Goal: Information Seeking & Learning: Learn about a topic

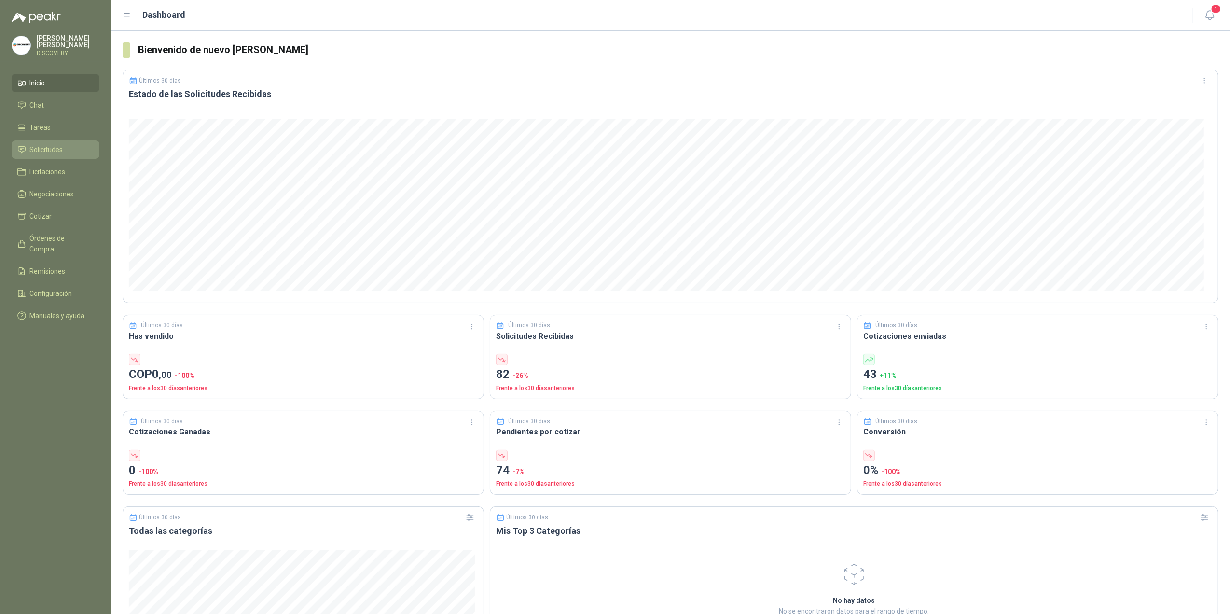
click at [47, 144] on span "Solicitudes" at bounding box center [46, 149] width 33 height 11
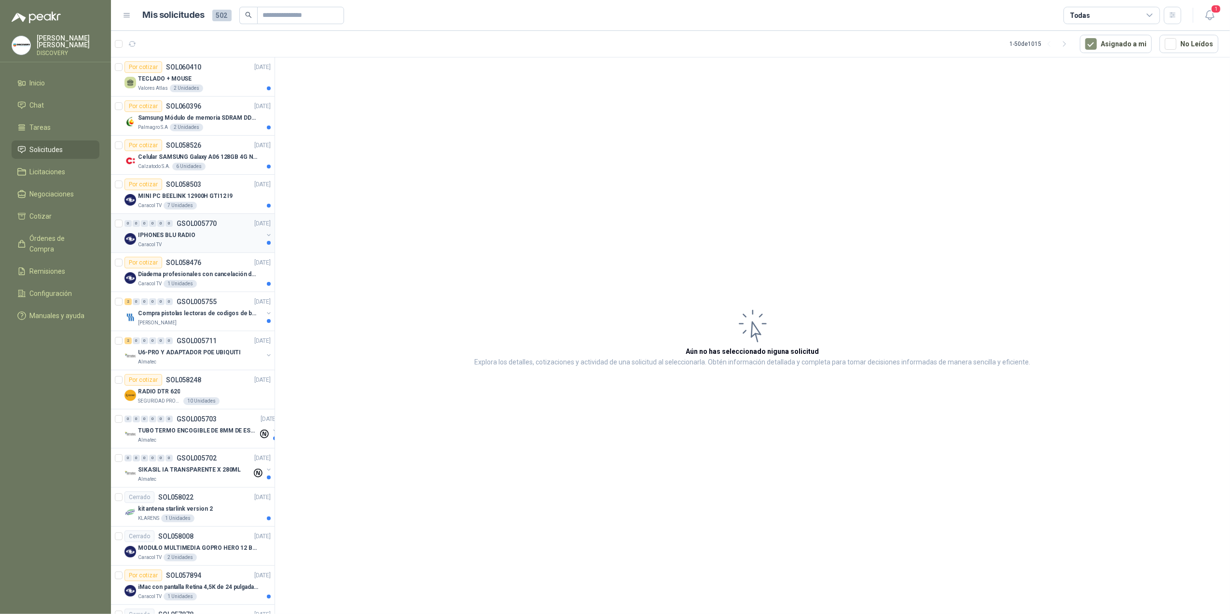
click at [211, 231] on div "IPHONES BLU RADIO" at bounding box center [200, 235] width 125 height 12
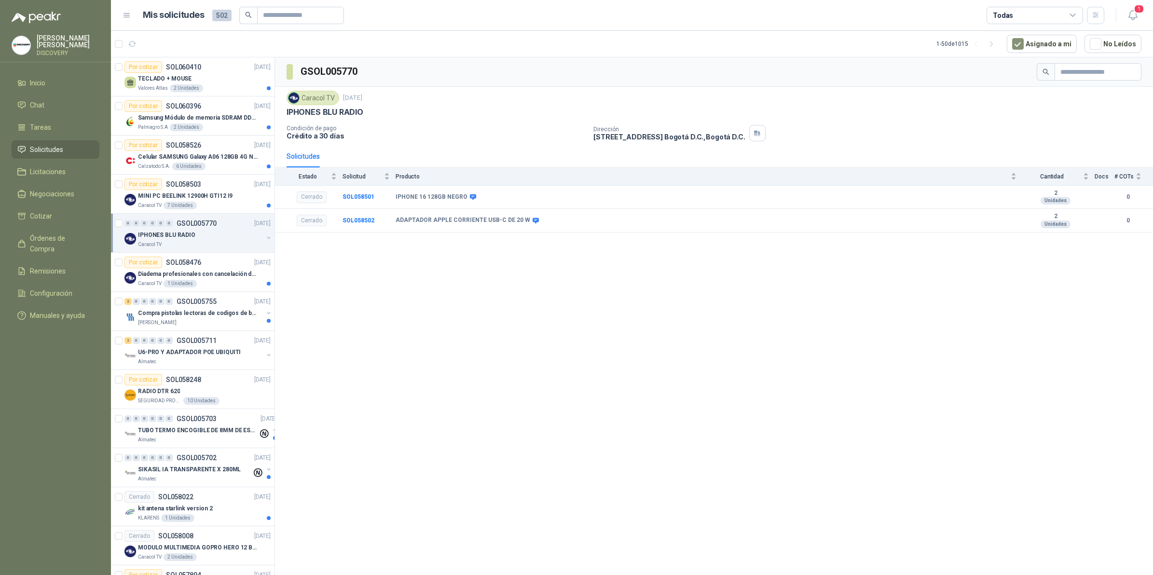
click at [418, 357] on div "GSOL005770 Caracol TV [DATE] IPHONES BLU RADIO Condición de pago Crédito a 30 d…" at bounding box center [714, 317] width 878 height 521
click at [347, 193] on td "SOL058501" at bounding box center [369, 198] width 53 height 24
click at [360, 199] on b "SOL058501" at bounding box center [359, 196] width 32 height 7
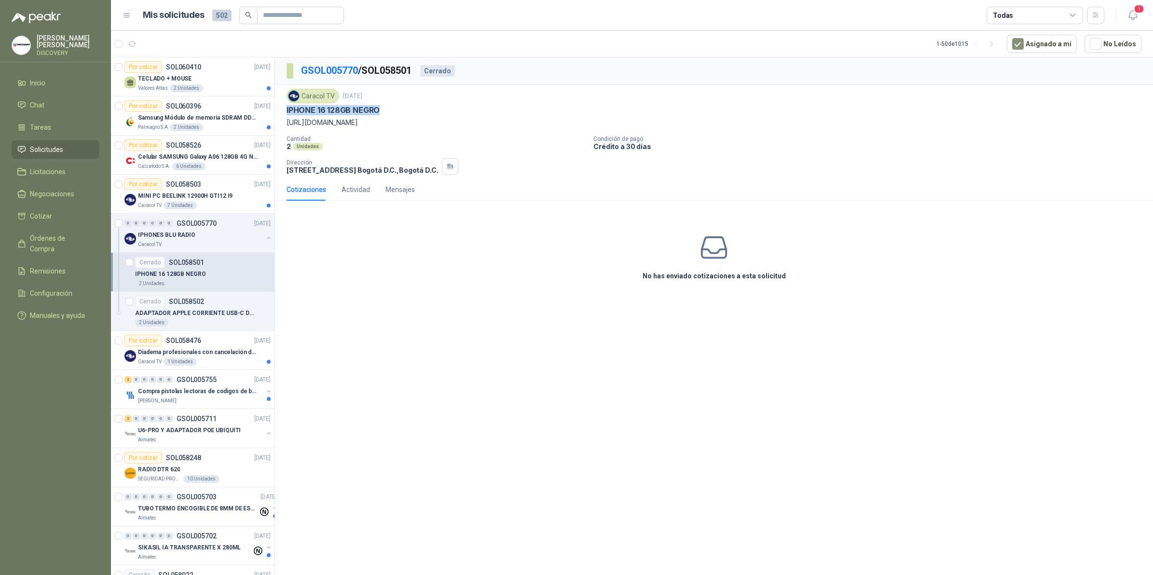
drag, startPoint x: 286, startPoint y: 109, endPoint x: 437, endPoint y: 108, distance: 151.0
click at [437, 108] on div "IPHONE 16 128GB NEGRO" at bounding box center [714, 110] width 855 height 10
drag, startPoint x: 437, startPoint y: 108, endPoint x: 282, endPoint y: 131, distance: 156.6
click at [282, 131] on div "Caracol TV [DATE] IPHONE 16 128GB NEGRO [URL][DOMAIN_NAME] Cantidad 2 Unidades …" at bounding box center [714, 132] width 878 height 94
copy p "[URL][DOMAIN_NAME]"
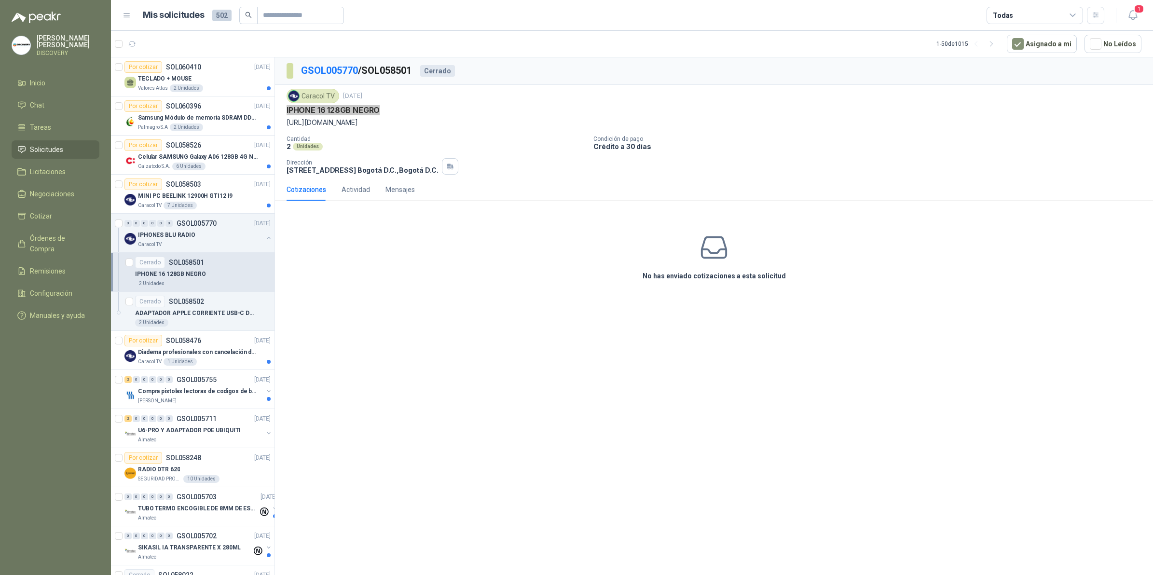
scroll to position [60, 0]
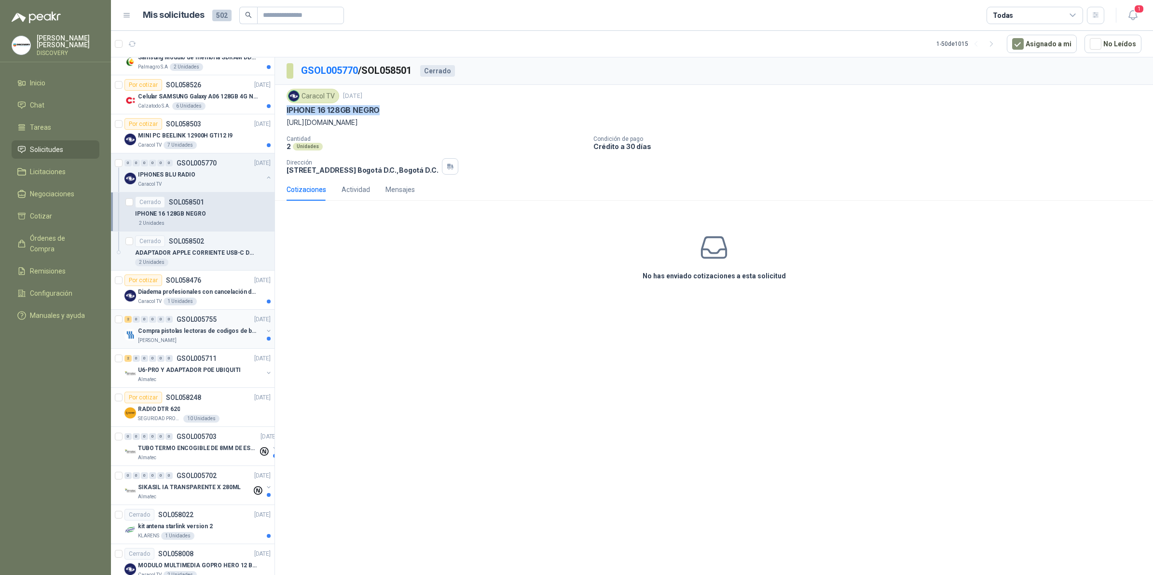
click at [222, 343] on div "[PERSON_NAME]" at bounding box center [200, 341] width 125 height 8
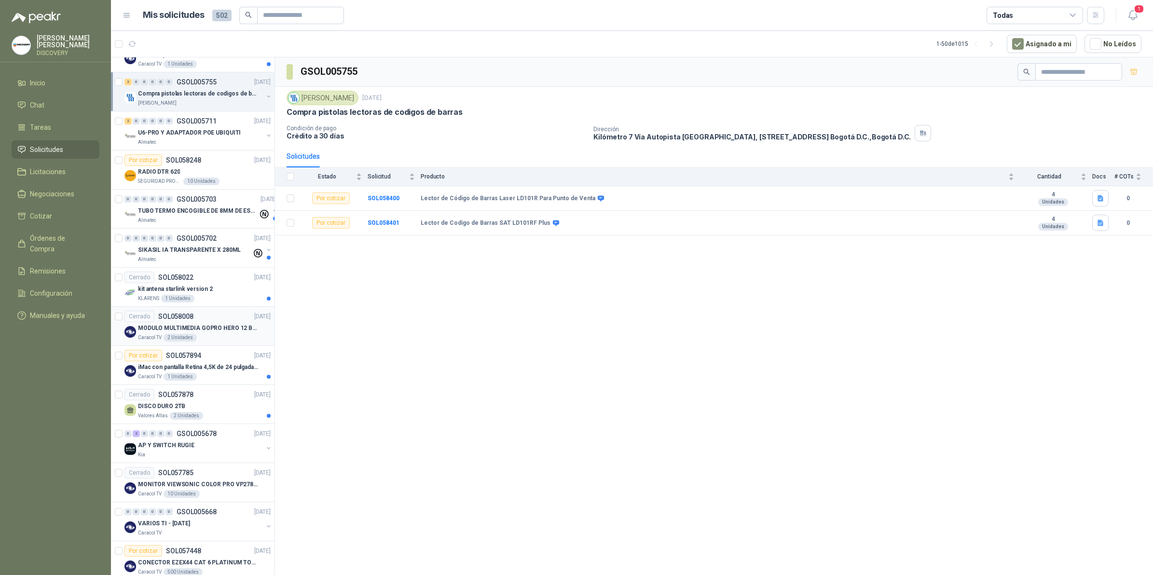
scroll to position [302, 0]
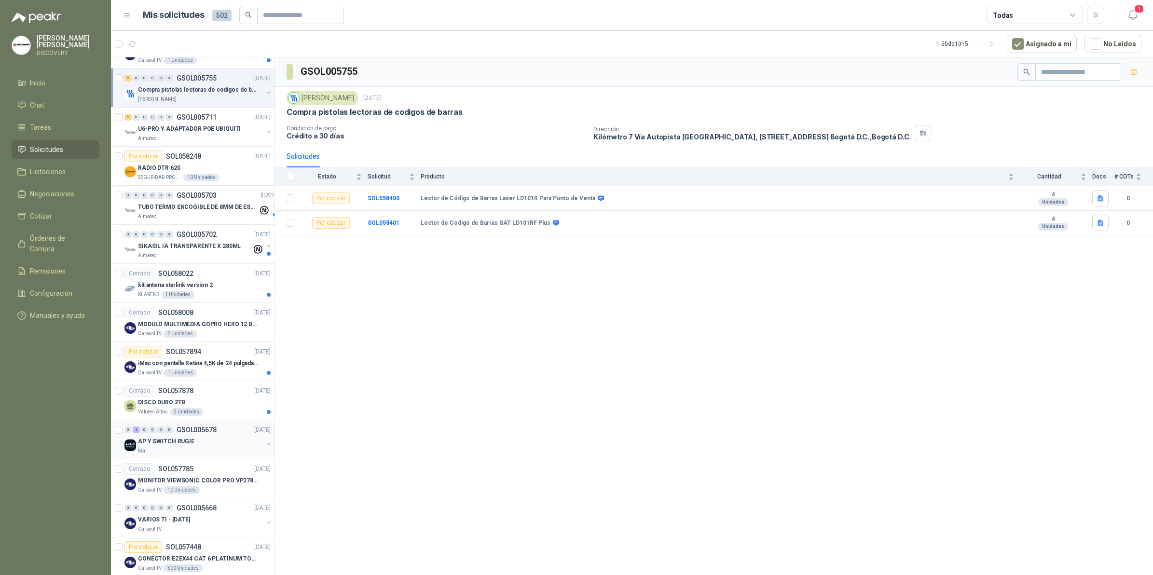
click at [212, 382] on div "0 2 0 0 0 0 GSOL005678 [DATE] AP Y SWITCH RUGIE Kia" at bounding box center [193, 439] width 164 height 39
click at [179, 382] on p "AP Y SWITCH RUGIE" at bounding box center [166, 441] width 56 height 9
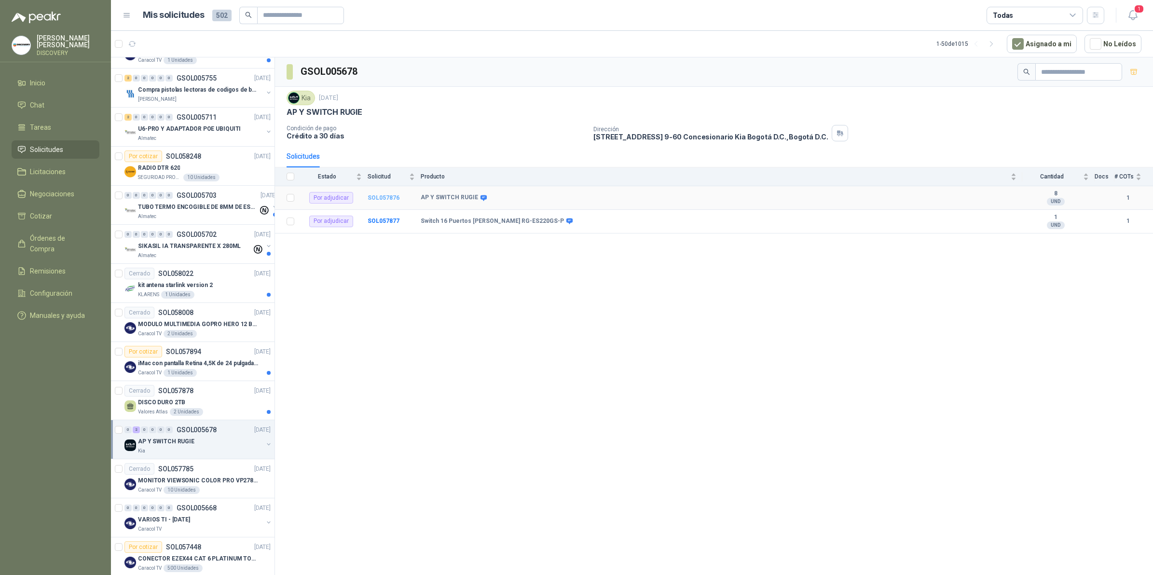
click at [388, 198] on b "SOL057876" at bounding box center [384, 197] width 32 height 7
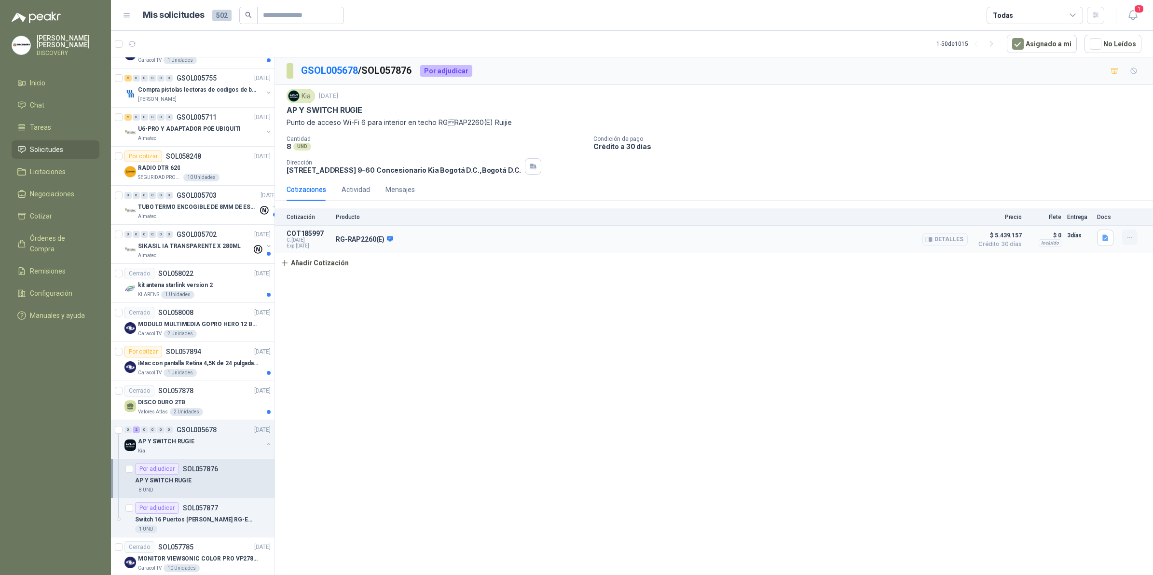
click at [818, 243] on button "button" at bounding box center [1129, 237] width 15 height 15
click at [818, 290] on div "GSOL005678 / SOL057876 Por adjudicar Kia [DATE] AP Y SWITCH RUGIE Punto de acce…" at bounding box center [714, 317] width 878 height 521
click at [818, 238] on icon "button" at bounding box center [929, 239] width 6 height 5
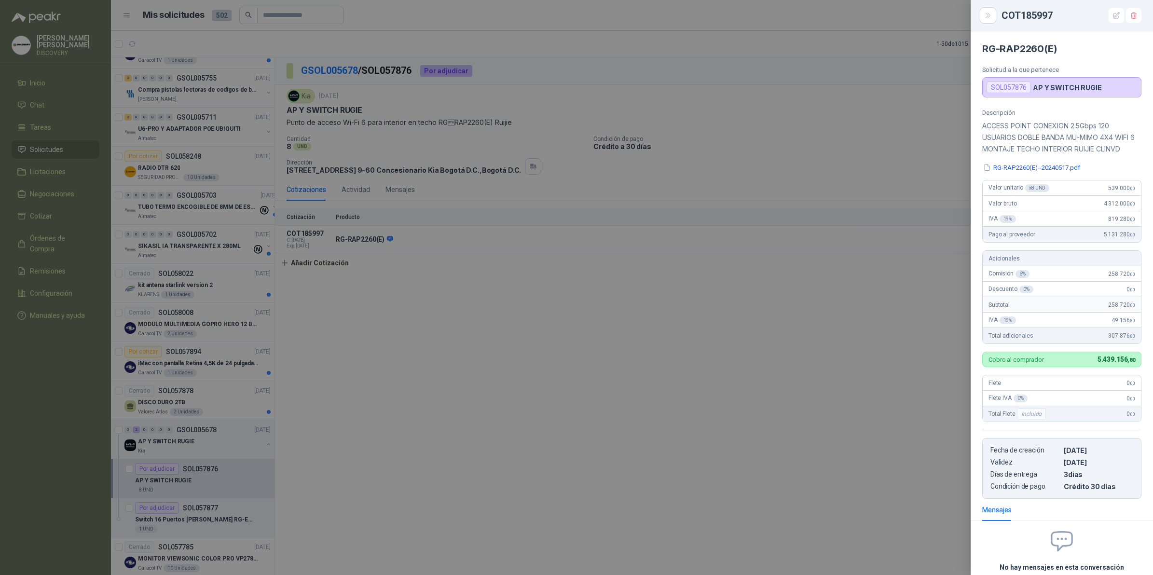
scroll to position [82, 0]
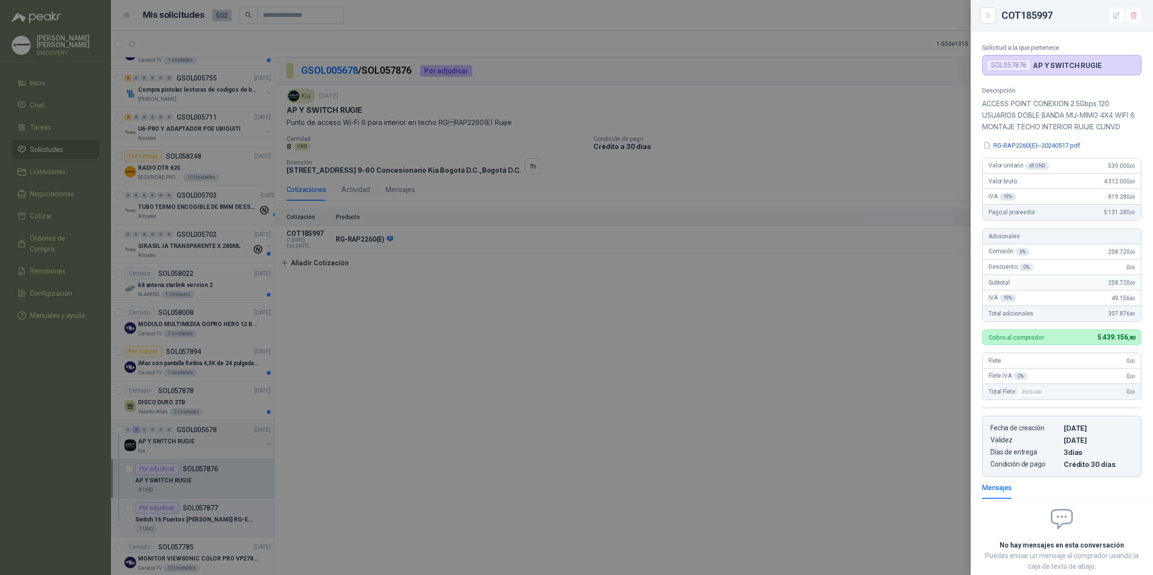
click at [818, 281] on div at bounding box center [576, 287] width 1153 height 575
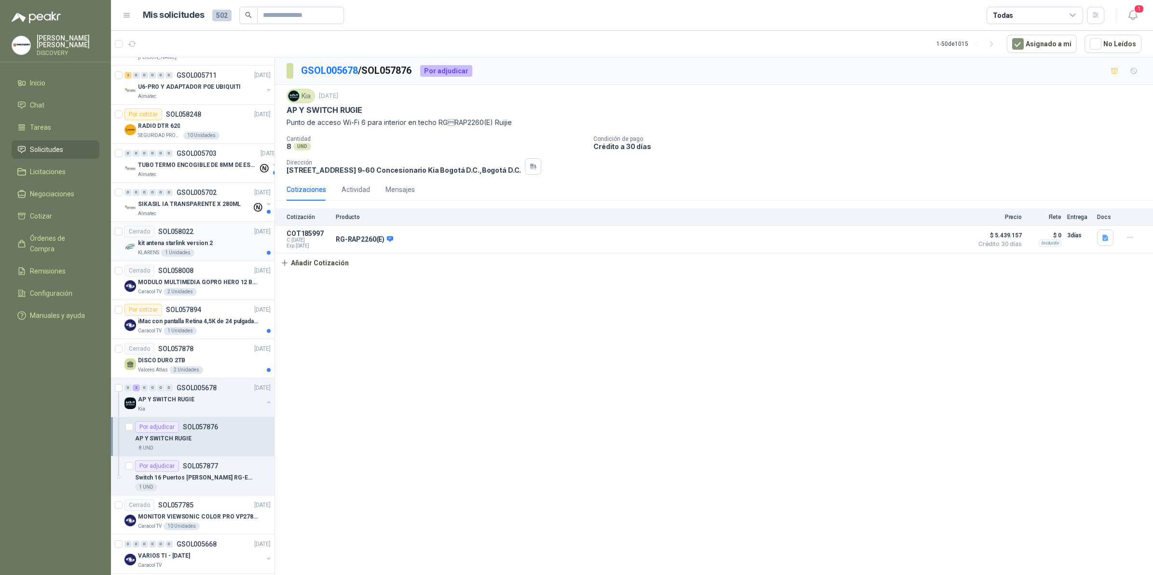
scroll to position [362, 0]
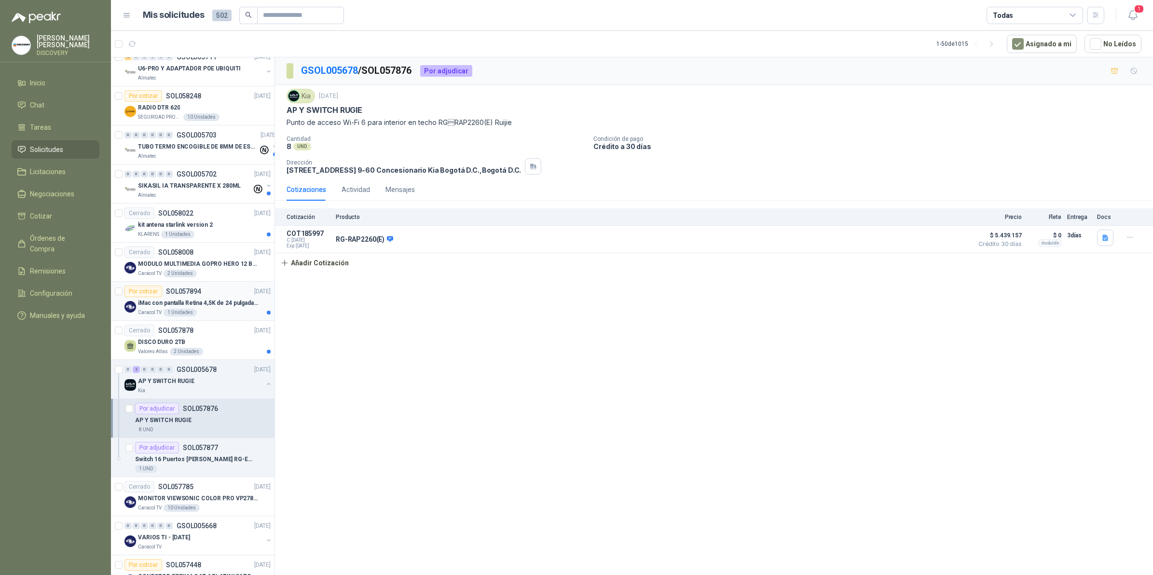
click at [225, 310] on div "Caracol TV 1 Unidades" at bounding box center [204, 313] width 133 height 8
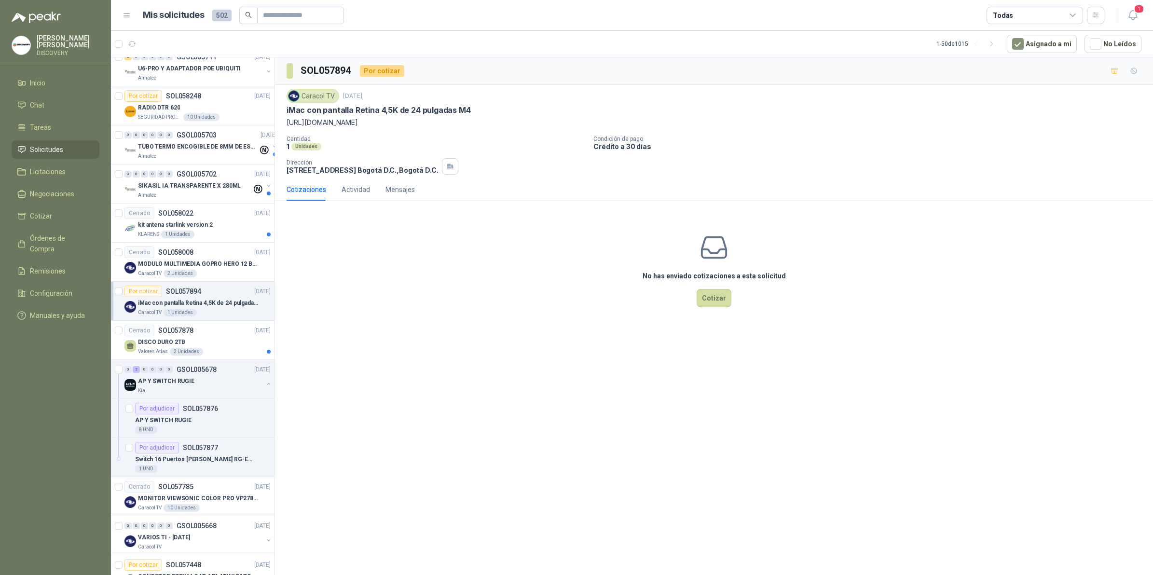
drag, startPoint x: 285, startPoint y: 111, endPoint x: 630, endPoint y: 120, distance: 344.6
click at [630, 120] on div "Caracol TV [DATE] iMac con pantalla Retina 4,5K de 24 pulgadas M4 [URL][DOMAIN_…" at bounding box center [714, 132] width 878 height 94
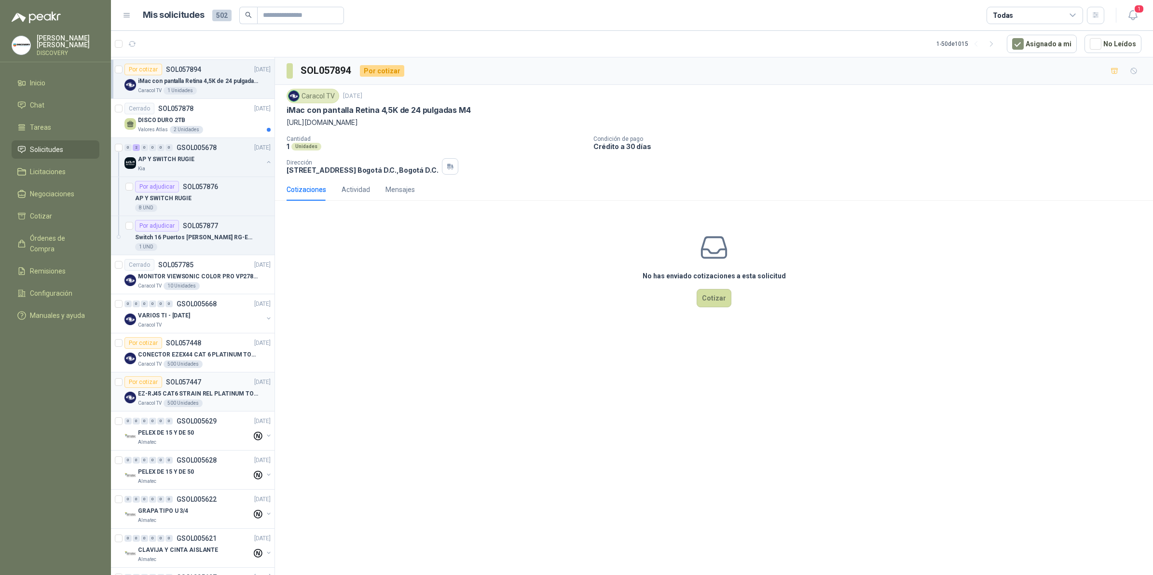
scroll to position [603, 0]
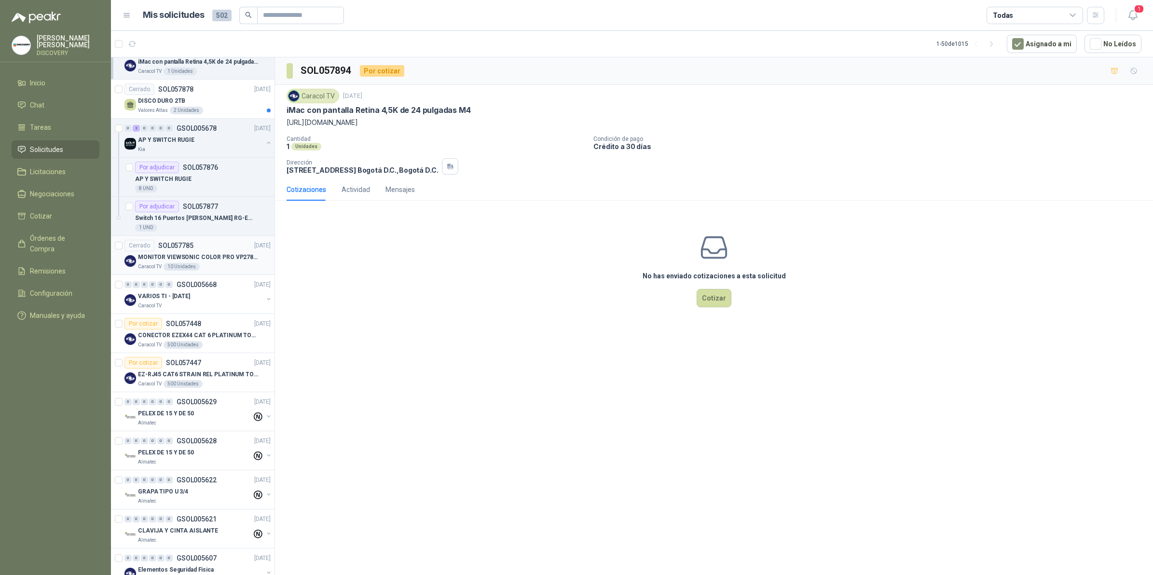
click at [225, 274] on article "Cerrado SOL057785 [DATE] MONITOR VIEWSONIC COLOR PRO VP2786-4K Caracol TV 10 Un…" at bounding box center [193, 255] width 164 height 39
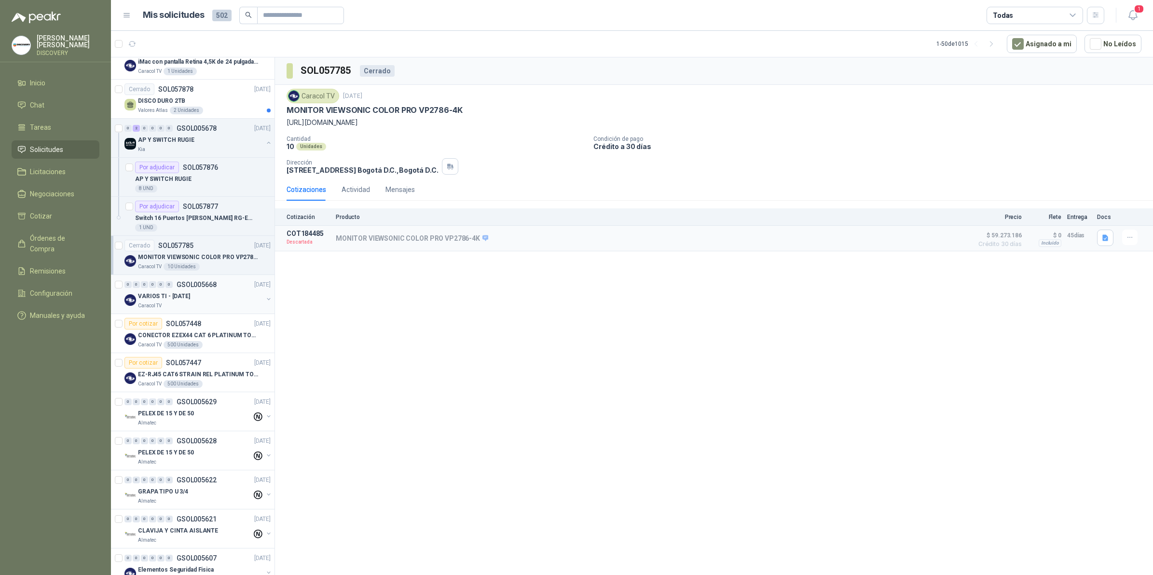
click at [213, 302] on div "VARIOS TI - [DATE]" at bounding box center [200, 296] width 125 height 12
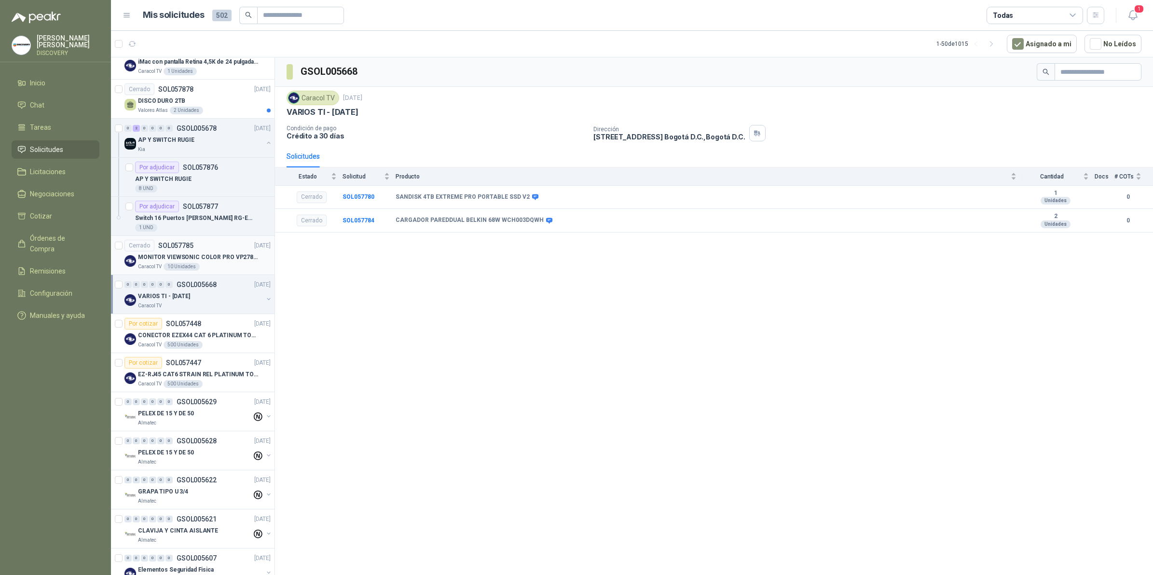
click at [214, 268] on div "Caracol TV 10 Unidades" at bounding box center [204, 267] width 133 height 8
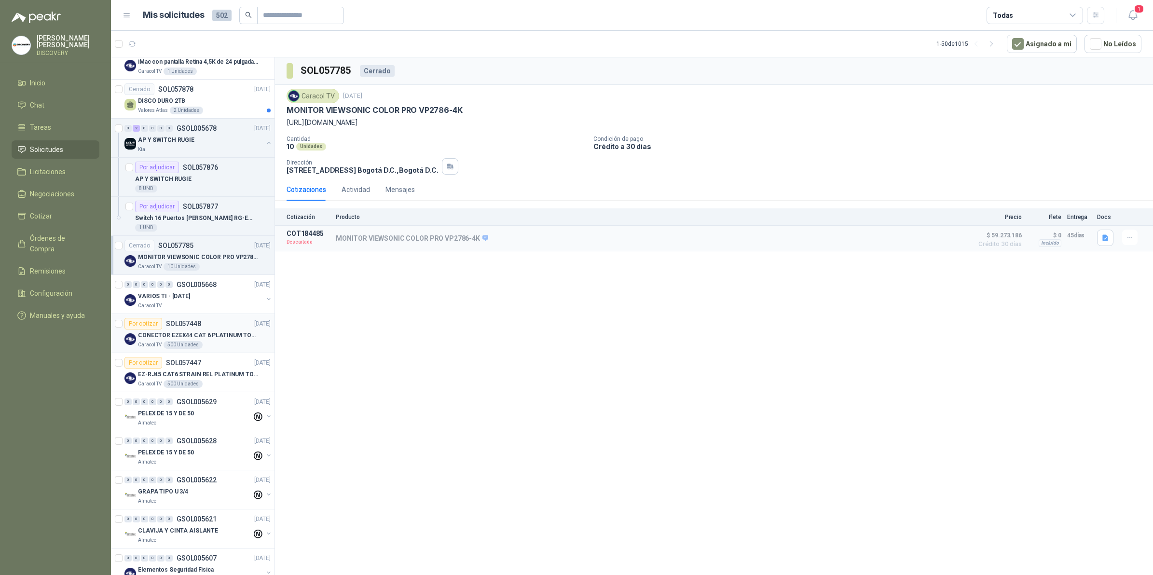
click at [230, 352] on article "Por cotizar SOL057448 [DATE] CONECTOR EZEX44 CAT 6 PLATINUM TOOLS Caracol TV 50…" at bounding box center [193, 333] width 164 height 39
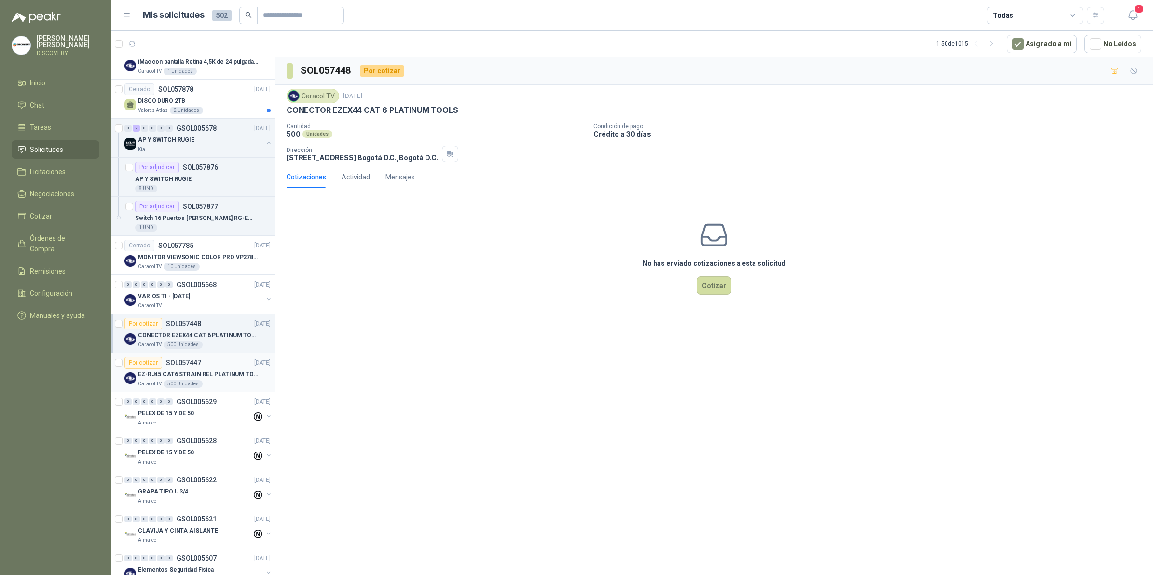
click at [207, 375] on p "EZ-RJ45 CAT6 STRAIN REL PLATINUM TOOLS" at bounding box center [198, 374] width 120 height 9
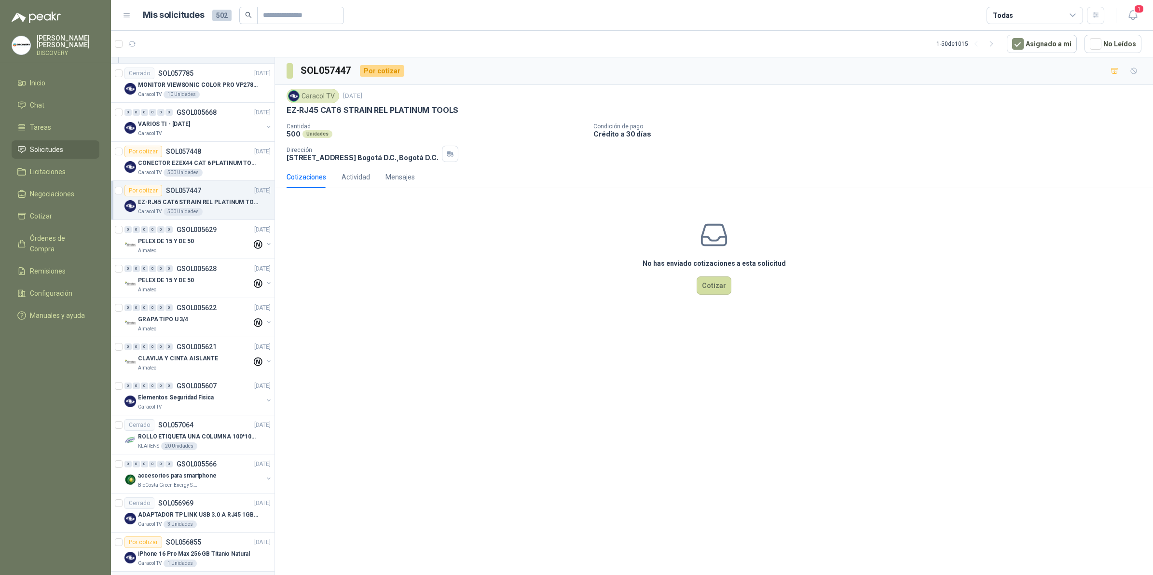
scroll to position [844, 0]
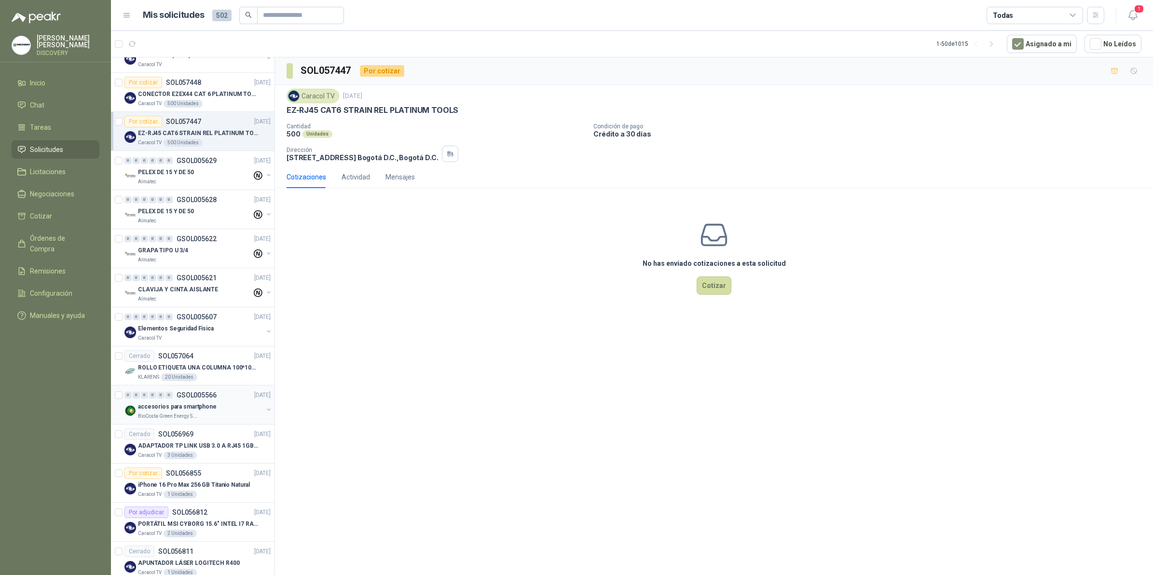
click at [208, 382] on div "accesorios para smartphone" at bounding box center [200, 407] width 125 height 12
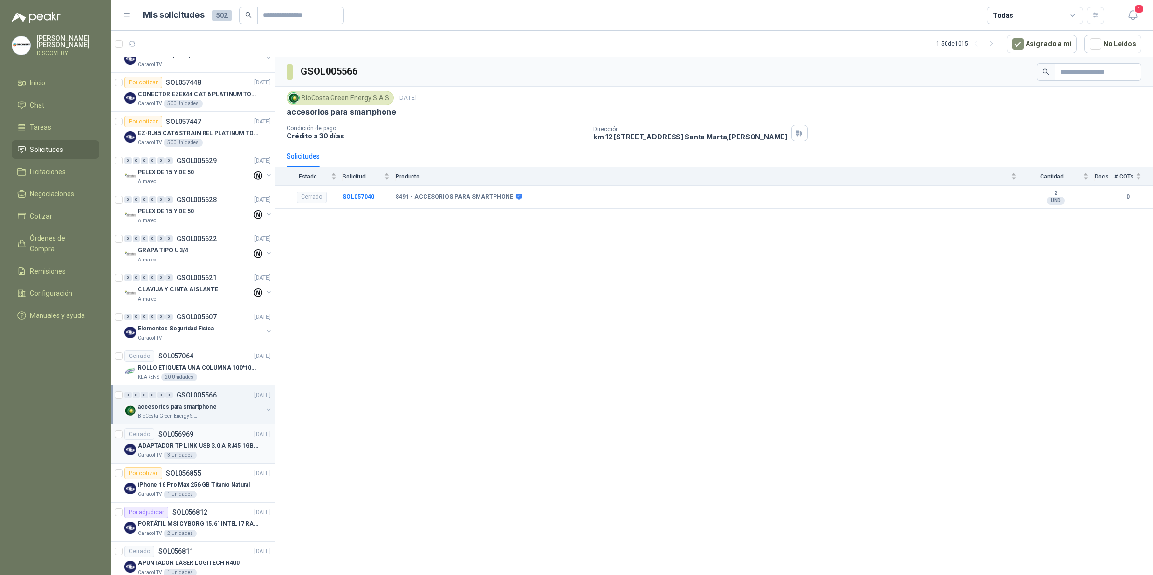
click at [208, 382] on div "Cerrado SOL056969 [DATE]" at bounding box center [197, 434] width 146 height 12
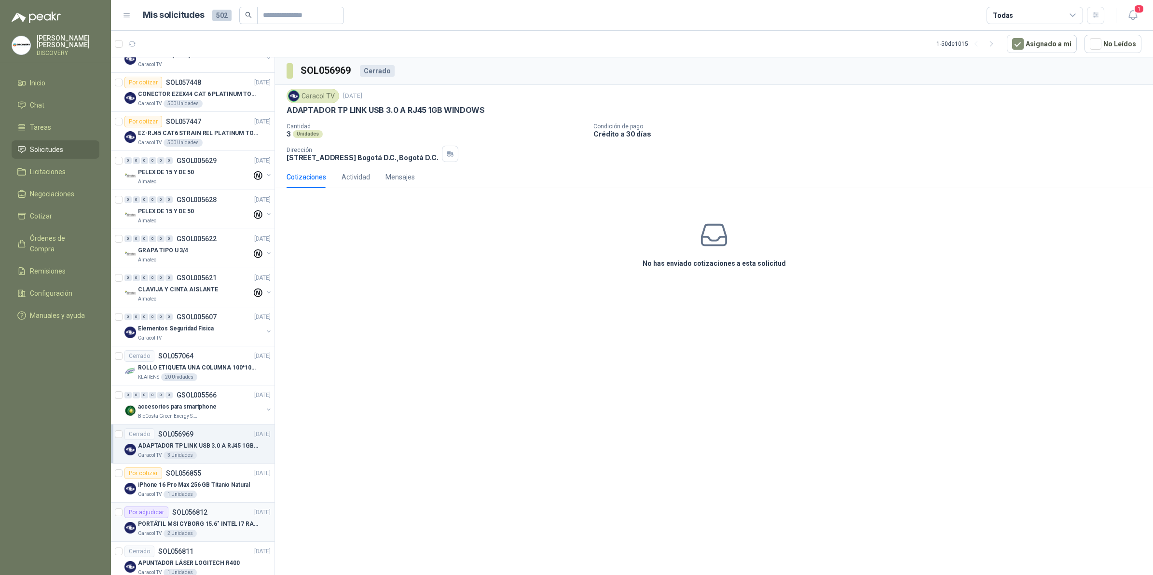
scroll to position [1266, 0]
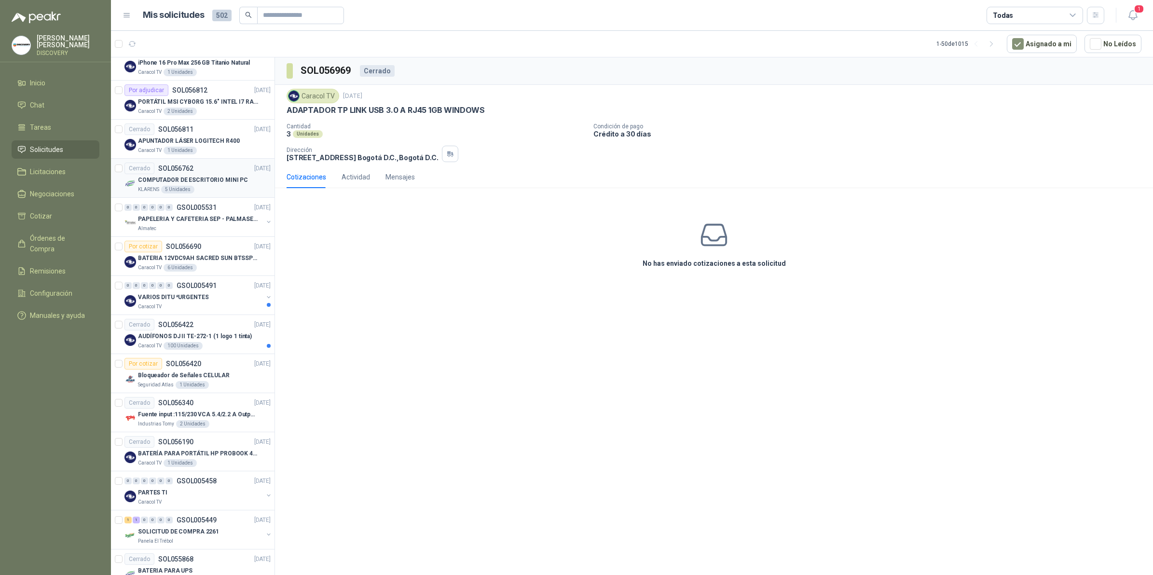
click at [241, 189] on div "KLARENS 5 Unidades" at bounding box center [204, 190] width 133 height 8
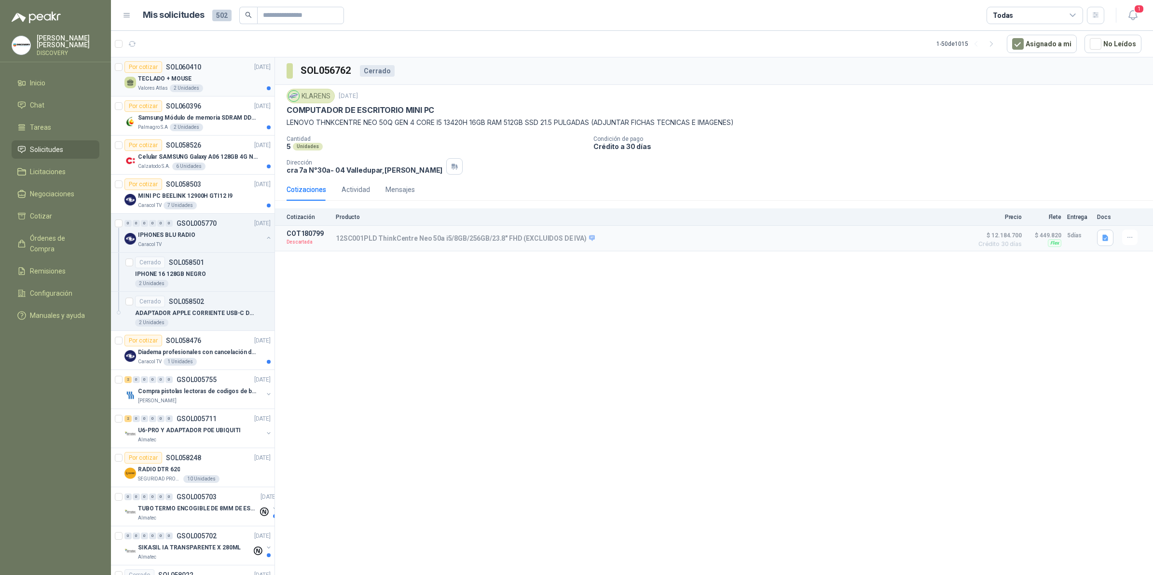
click at [204, 91] on div "Valores Atlas 2 Unidades" at bounding box center [204, 88] width 133 height 8
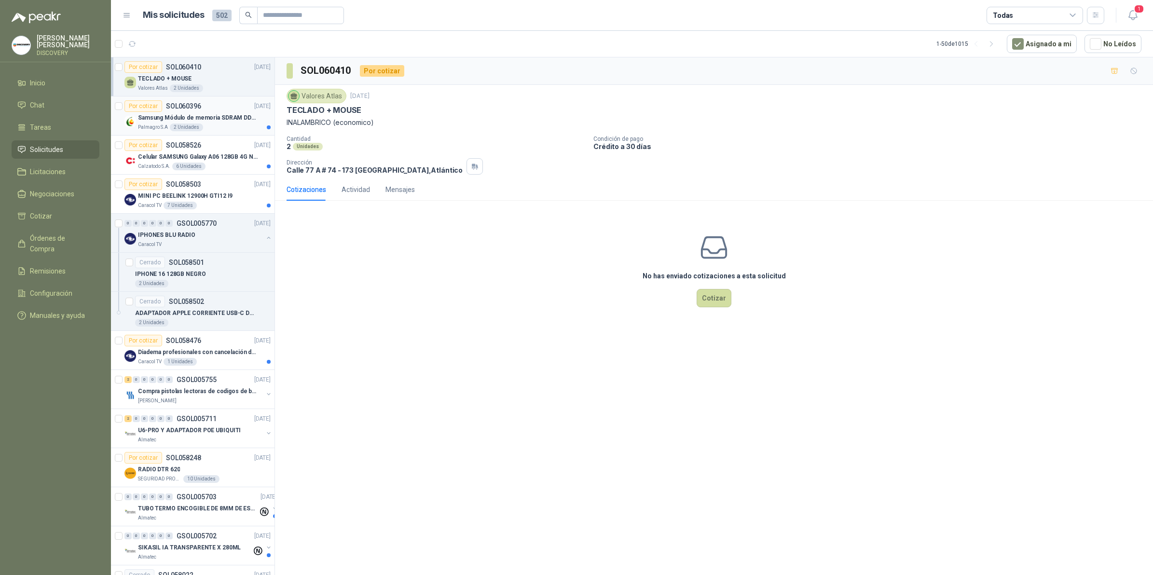
click at [163, 117] on p "Samsung Módulo de memoria SDRAM DDR4 M393A2G40DB0 de 16 GB M393A2G40DB0-CPB" at bounding box center [198, 117] width 120 height 9
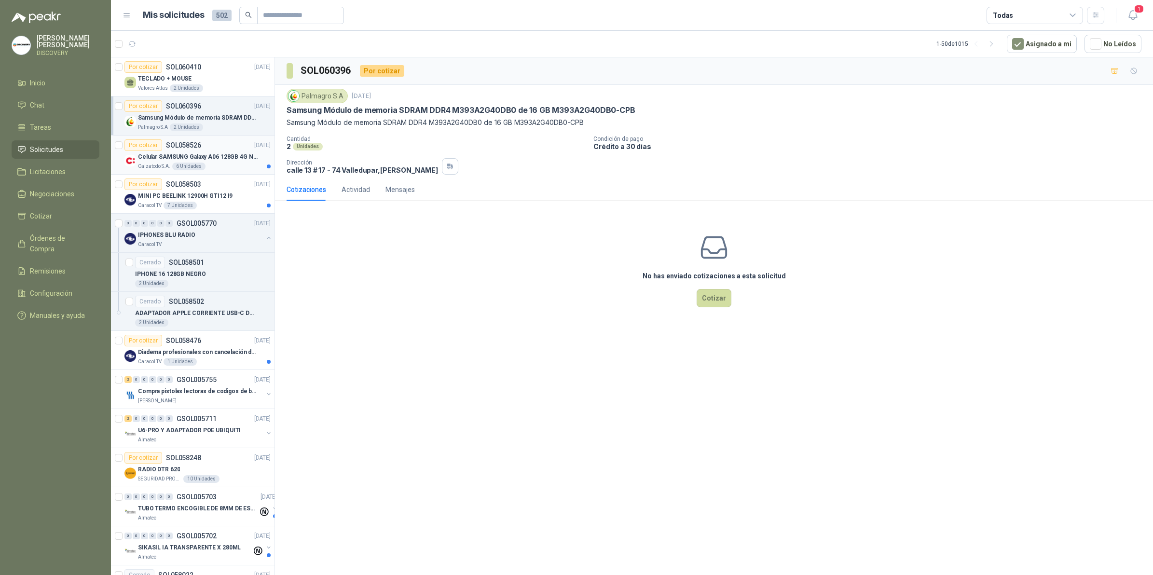
click at [235, 159] on p "Celular SAMSUNG Galaxy A06 128GB 4G Negro" at bounding box center [198, 156] width 120 height 9
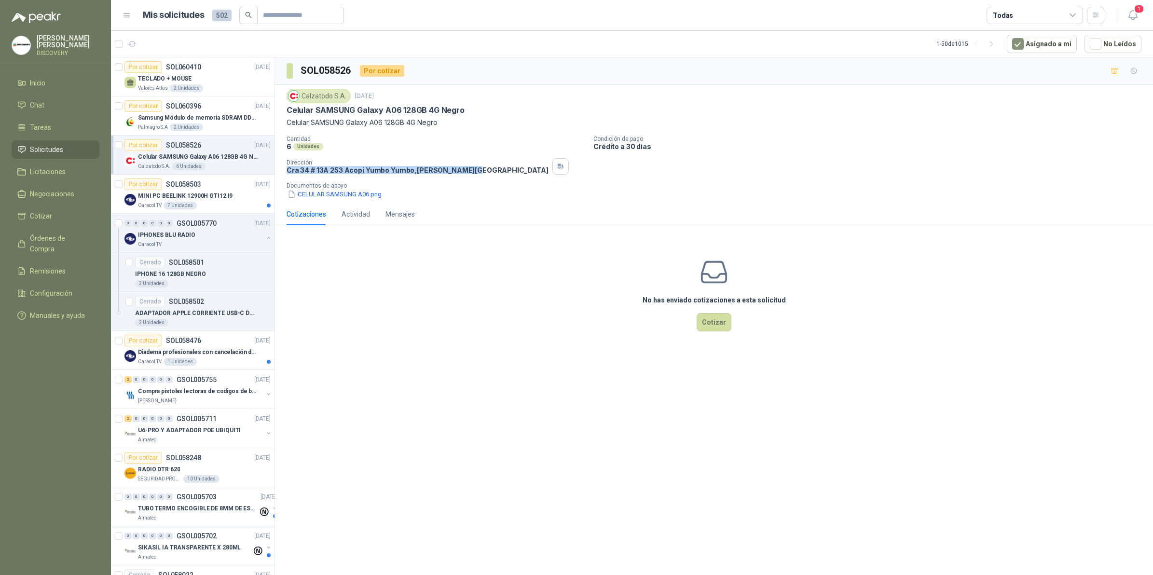
drag, startPoint x: 285, startPoint y: 167, endPoint x: 463, endPoint y: 172, distance: 178.1
click at [463, 172] on div "Calzatodo [DATE] Celular SAMSUNG Galaxy A06 128GB 4G Negro Celular SAMSUNG Gala…" at bounding box center [714, 144] width 878 height 118
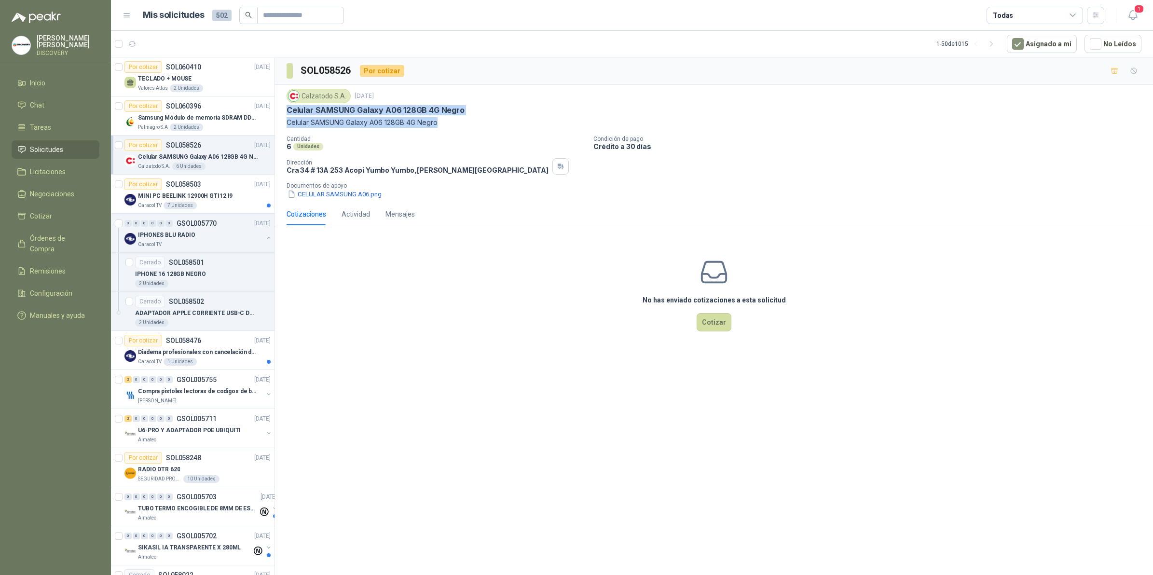
drag, startPoint x: 463, startPoint y: 172, endPoint x: 276, endPoint y: 113, distance: 196.1
click at [276, 113] on div "Calzatodo [DATE] Celular SAMSUNG Galaxy A06 128GB 4G Negro Celular SAMSUNG Gala…" at bounding box center [714, 144] width 878 height 118
copy div "Celular SAMSUNG Galaxy A06 128GB 4G Negro Celular SAMSUNG Galaxy A06 128GB 4G N…"
click at [347, 283] on div "No has enviado cotizaciones a esta solicitud Cotizar" at bounding box center [714, 294] width 878 height 123
click at [818, 13] on icon "button" at bounding box center [1133, 15] width 12 height 12
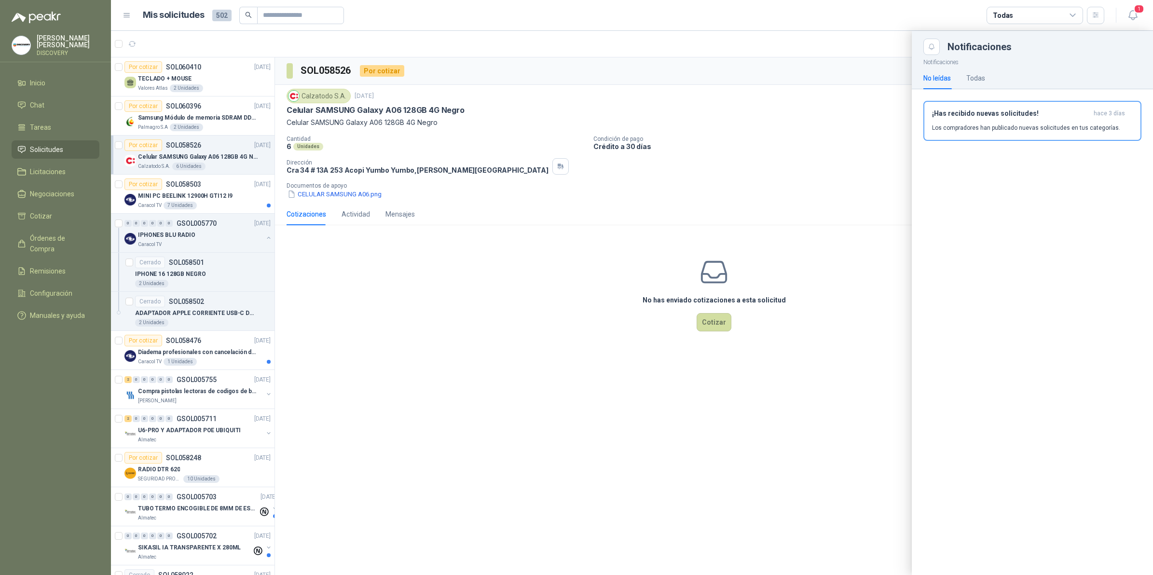
click at [818, 84] on div "No leídas Todas" at bounding box center [1032, 78] width 218 height 22
click at [818, 81] on div "No leídas Todas" at bounding box center [1032, 78] width 218 height 22
click at [818, 71] on div "No leídas Todas" at bounding box center [954, 78] width 62 height 22
click at [818, 73] on div "Todas" at bounding box center [975, 78] width 19 height 11
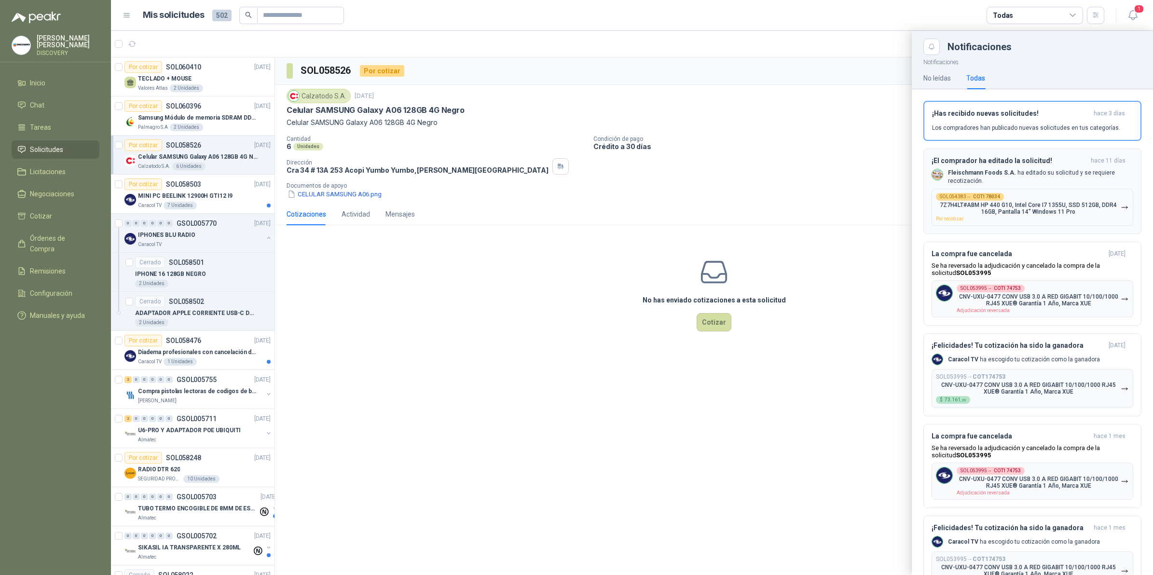
click at [818, 172] on b "Fleischmann Foods S.A." at bounding box center [982, 172] width 68 height 7
